Goal: Information Seeking & Learning: Learn about a topic

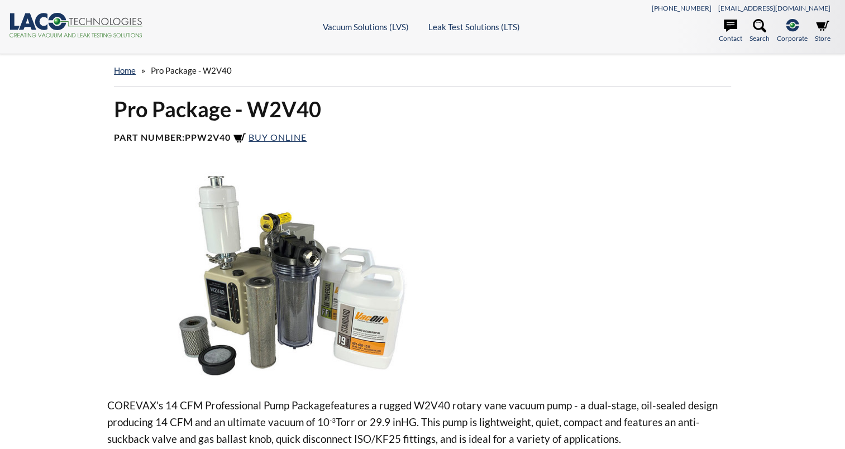
select select "Language Translate Widget"
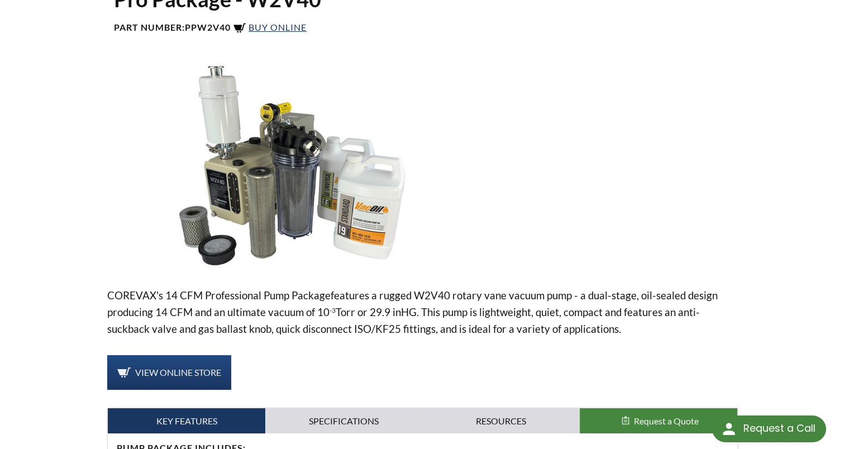
scroll to position [112, 0]
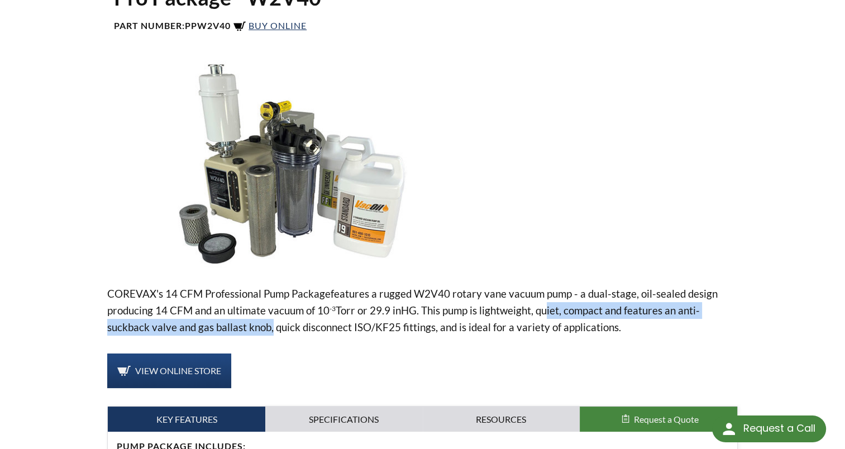
drag, startPoint x: 539, startPoint y: 312, endPoint x: 266, endPoint y: 329, distance: 274.1
click at [266, 329] on p "COREVAX 's 14 CFM Professional Pump Package features a rugged W2V40 rotary vane…" at bounding box center [422, 310] width 630 height 50
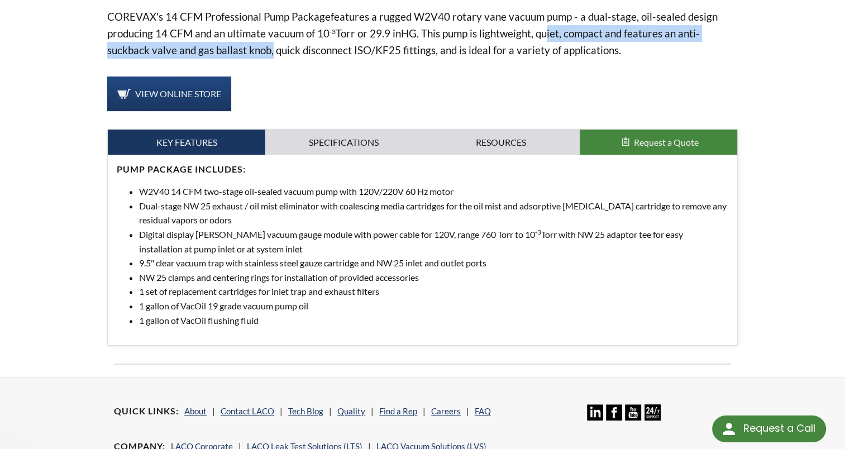
scroll to position [404, 0]
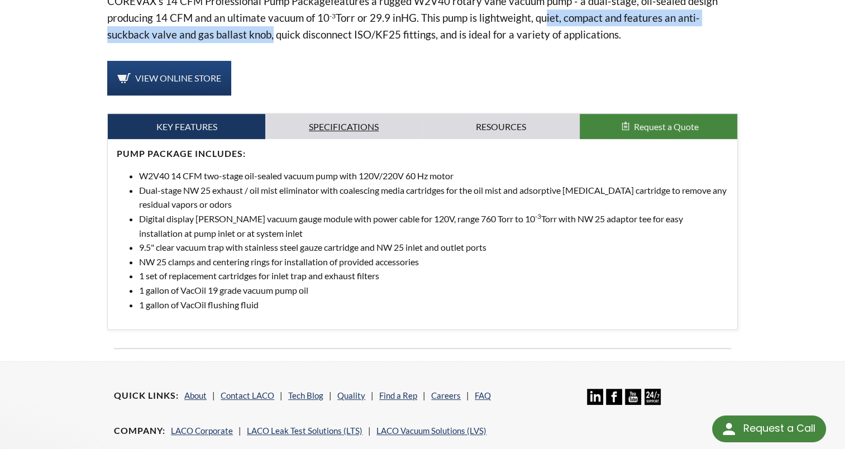
click at [330, 118] on link "Specifications" at bounding box center [343, 127] width 157 height 26
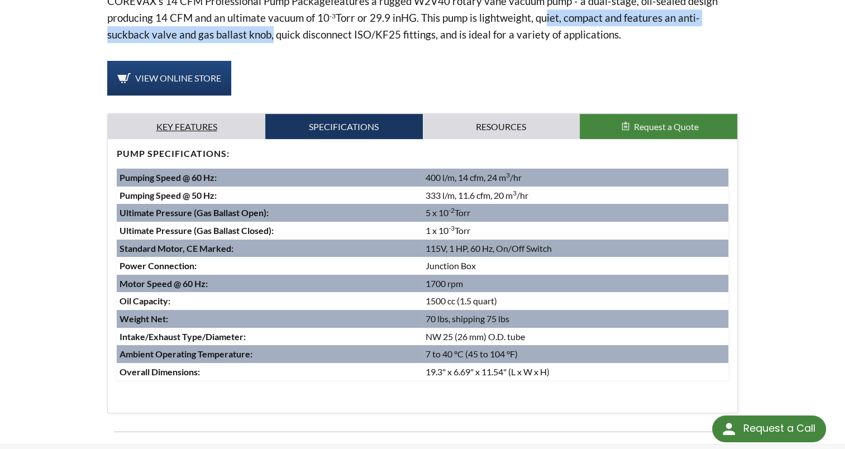
click at [219, 128] on link "Key Features" at bounding box center [186, 127] width 157 height 26
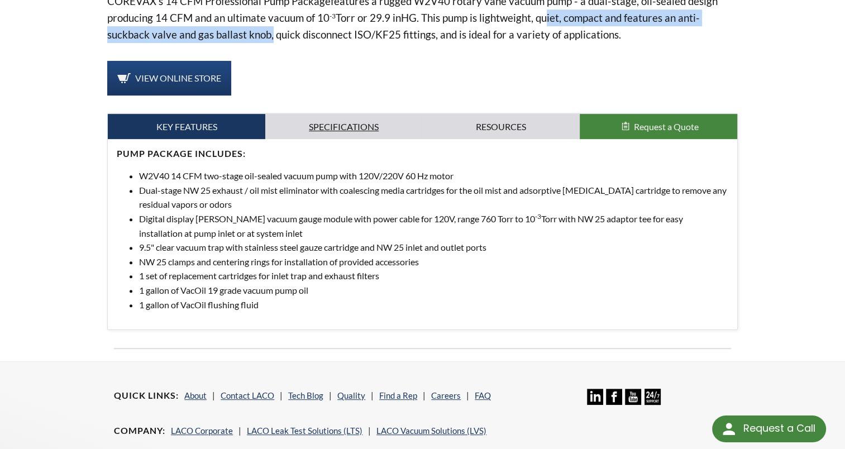
click at [326, 124] on link "Specifications" at bounding box center [343, 127] width 157 height 26
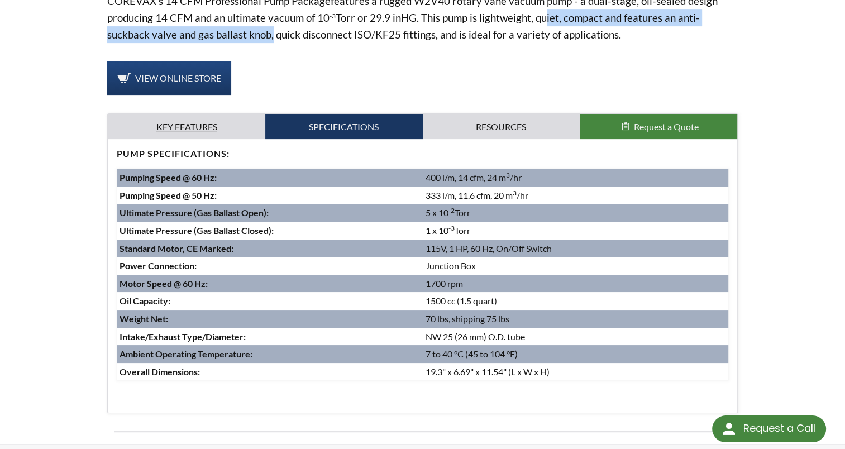
click at [232, 123] on link "Key Features" at bounding box center [186, 127] width 157 height 26
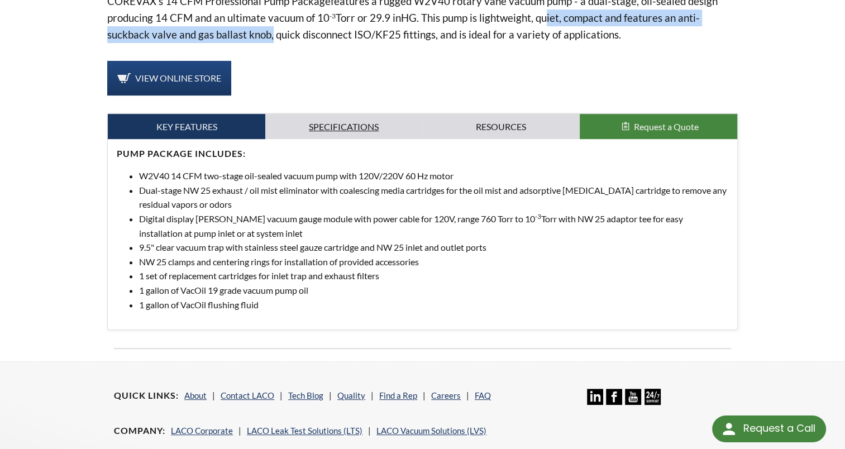
click at [331, 118] on link "Specifications" at bounding box center [343, 127] width 157 height 26
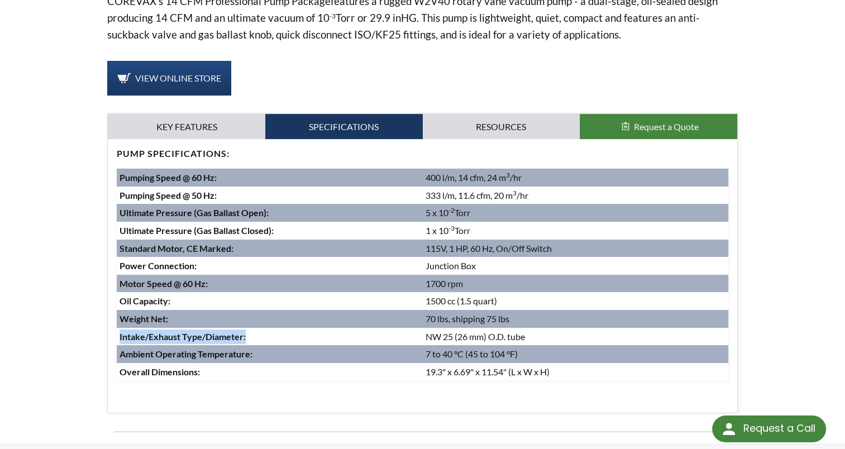
drag, startPoint x: 252, startPoint y: 336, endPoint x: 121, endPoint y: 340, distance: 131.3
click at [121, 340] on td "Intake/Exhaust Type/Diameter:" at bounding box center [270, 337] width 306 height 18
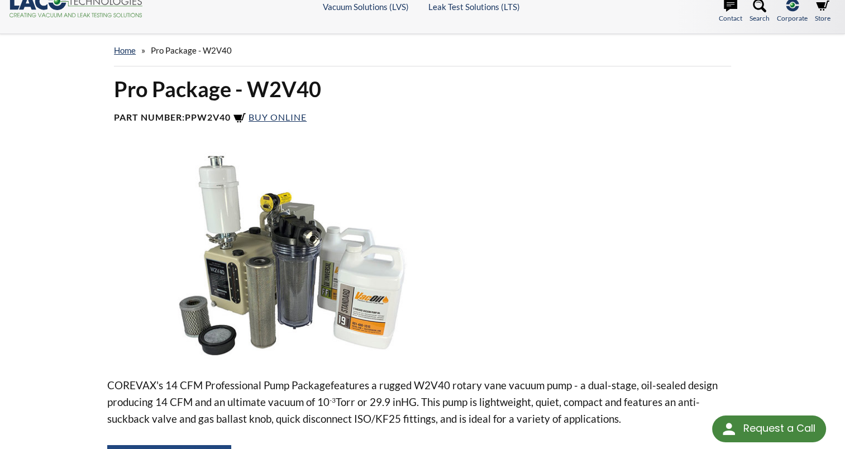
scroll to position [13, 0]
